Goal: Information Seeking & Learning: Learn about a topic

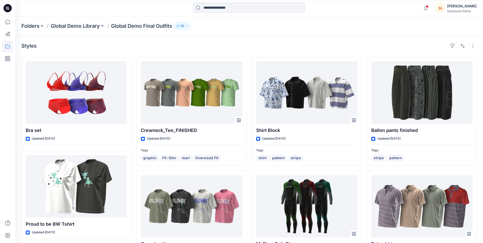
scroll to position [255, 0]
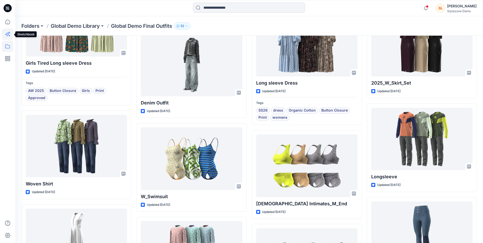
click at [9, 35] on icon at bounding box center [7, 34] width 11 height 11
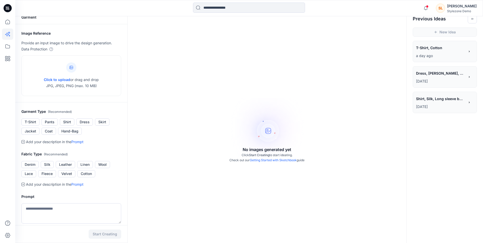
scroll to position [5, 0]
click at [421, 54] on p "a day ago" at bounding box center [440, 56] width 49 height 6
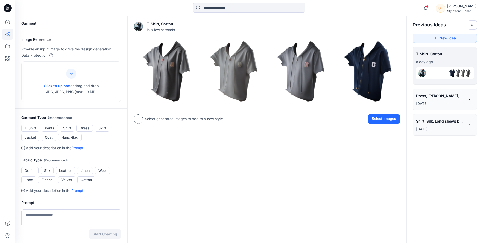
click at [423, 70] on img at bounding box center [422, 73] width 8 height 8
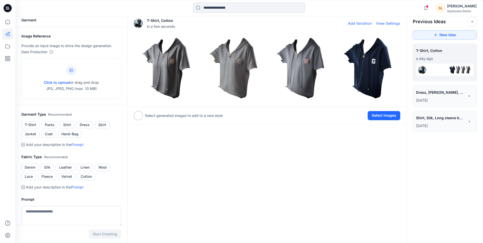
scroll to position [3, 0]
click at [361, 74] on img at bounding box center [367, 68] width 65 height 65
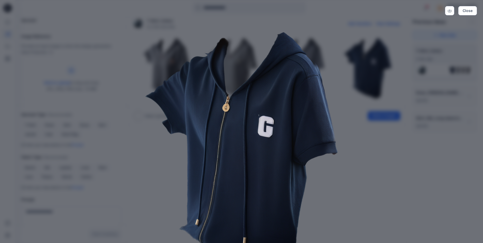
click at [158, 172] on img at bounding box center [241, 153] width 261 height 261
drag, startPoint x: 464, startPoint y: 8, endPoint x: 347, endPoint y: 122, distance: 163.0
click at [347, 122] on img at bounding box center [241, 153] width 261 height 261
click at [469, 11] on button "Close" at bounding box center [467, 10] width 19 height 9
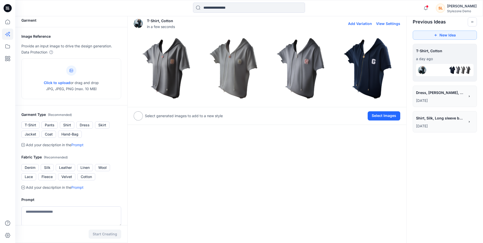
click at [290, 72] on img at bounding box center [300, 68] width 65 height 65
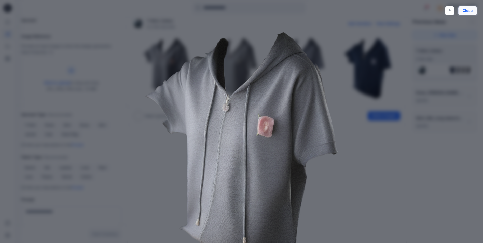
click at [472, 10] on button "Close" at bounding box center [467, 10] width 19 height 9
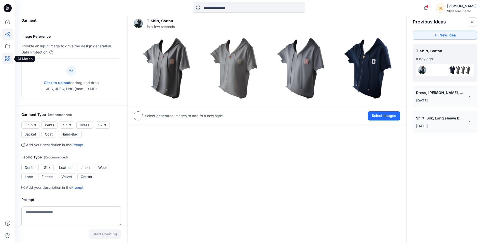
click at [6, 62] on icon at bounding box center [7, 58] width 11 height 11
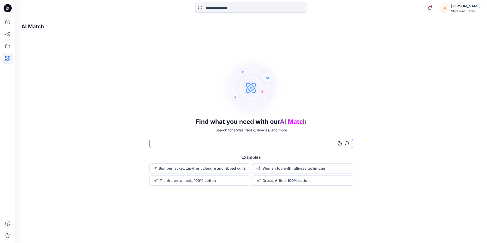
click at [236, 145] on input at bounding box center [251, 143] width 204 height 9
type input "*****"
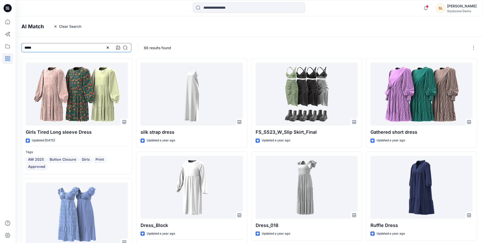
click at [24, 48] on input "*****" at bounding box center [76, 47] width 110 height 9
type input "**********"
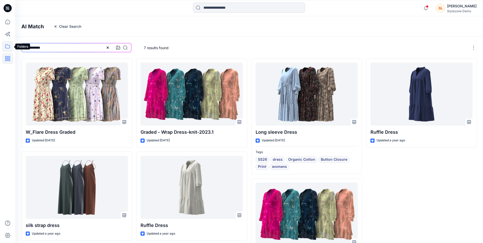
click at [11, 48] on icon at bounding box center [7, 46] width 11 height 11
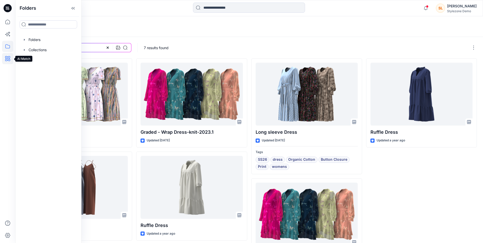
click at [7, 63] on icon at bounding box center [7, 58] width 11 height 11
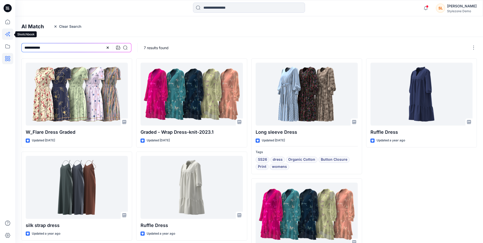
click at [6, 37] on icon at bounding box center [7, 34] width 11 height 11
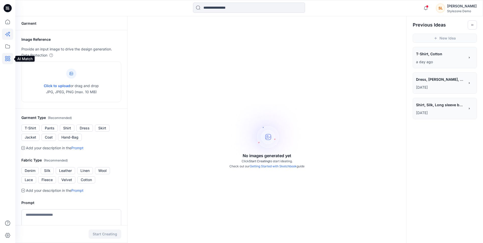
click at [5, 62] on icon at bounding box center [7, 58] width 11 height 11
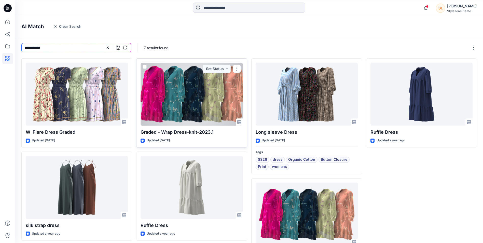
click at [167, 95] on div at bounding box center [192, 94] width 102 height 63
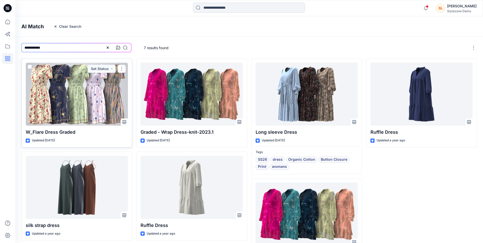
click at [101, 111] on div at bounding box center [77, 94] width 102 height 63
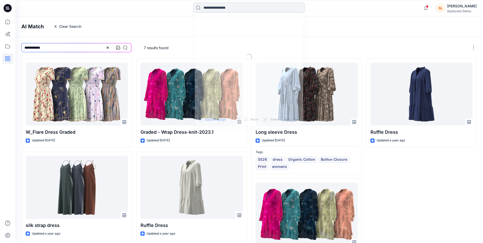
click at [205, 10] on input at bounding box center [249, 8] width 112 height 10
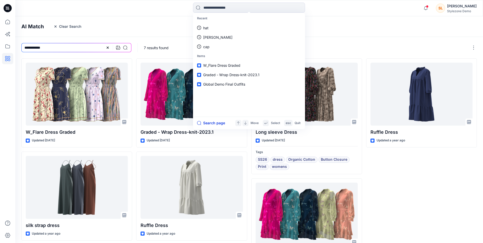
click at [208, 122] on button "Search page" at bounding box center [211, 123] width 28 height 6
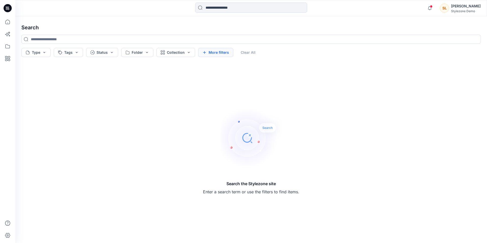
click at [215, 53] on button "More filters" at bounding box center [215, 52] width 35 height 9
click at [263, 51] on button "Metadata" at bounding box center [259, 52] width 37 height 9
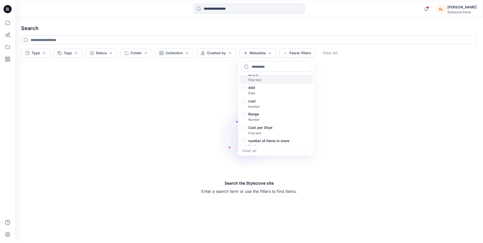
scroll to position [221, 0]
click at [210, 119] on div "Search the Stylezone site Enter a search term or use the filters to find items." at bounding box center [251, 151] width 468 height 176
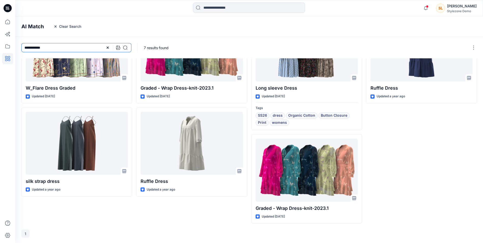
scroll to position [45, 0]
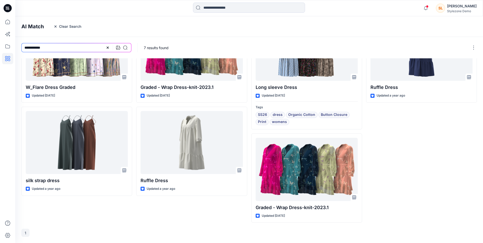
click at [437, 154] on div "Ruffle Dress Updated a year ago" at bounding box center [421, 117] width 111 height 209
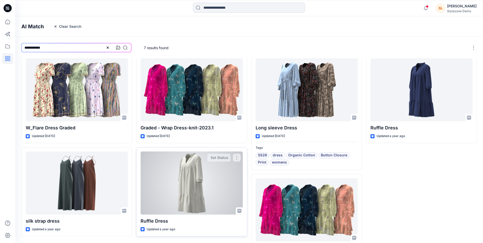
scroll to position [0, 0]
